Goal: Obtain resource: Download file/media

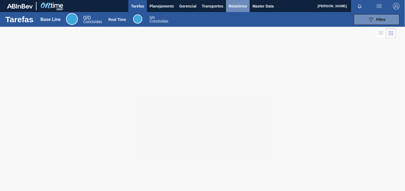
click at [240, 6] on span "Relatórios" at bounding box center [238, 6] width 18 height 6
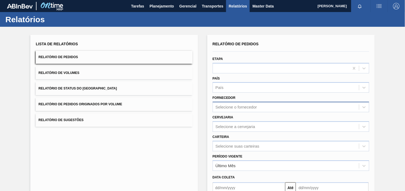
click at [242, 105] on div "Selecione o fornecedor" at bounding box center [236, 107] width 41 height 5
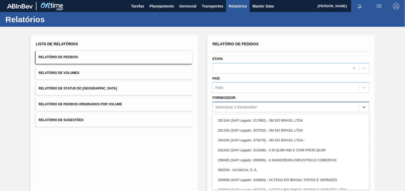
scroll to position [5, 0]
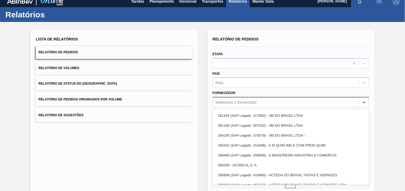
paste input "289587"
type input "289587"
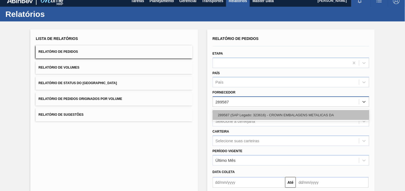
click at [243, 113] on div "289587 (SAP Legado: 323616) - CROWN EMBALAGENS METALICAS DA" at bounding box center [291, 115] width 157 height 10
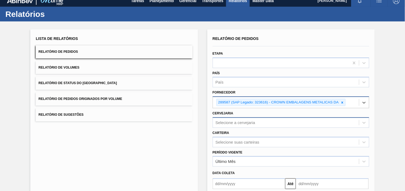
click at [244, 122] on div "Selecione a cervejaria" at bounding box center [291, 123] width 157 height 10
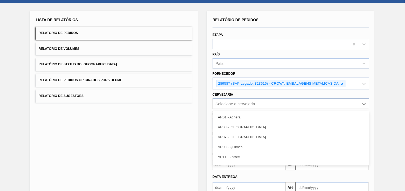
scroll to position [26, 0]
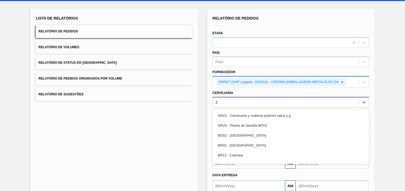
type input "24"
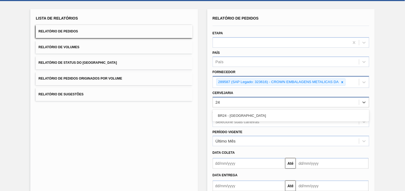
click at [235, 114] on div "BR24 - [GEOGRAPHIC_DATA]" at bounding box center [291, 116] width 157 height 10
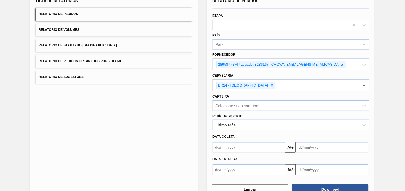
scroll to position [58, 0]
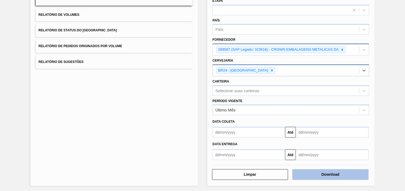
click at [345, 171] on button "Download" at bounding box center [330, 175] width 76 height 11
